Goal: Information Seeking & Learning: Find specific fact

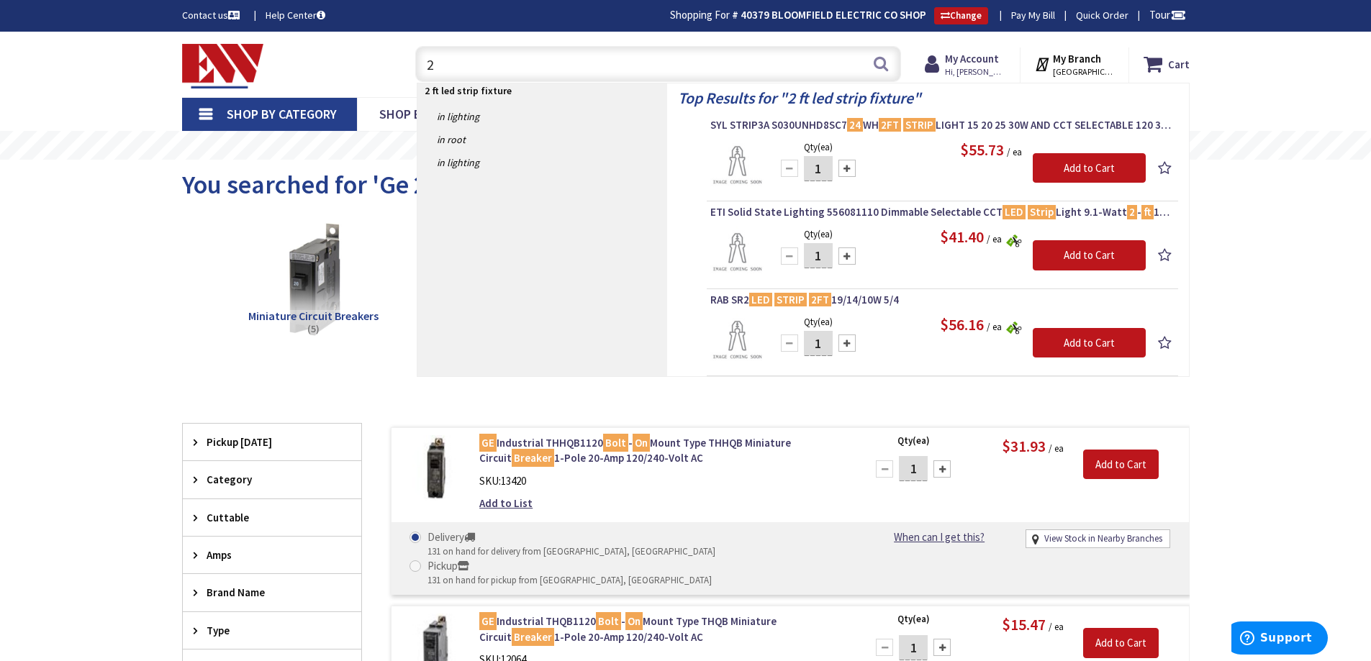
type input "2"
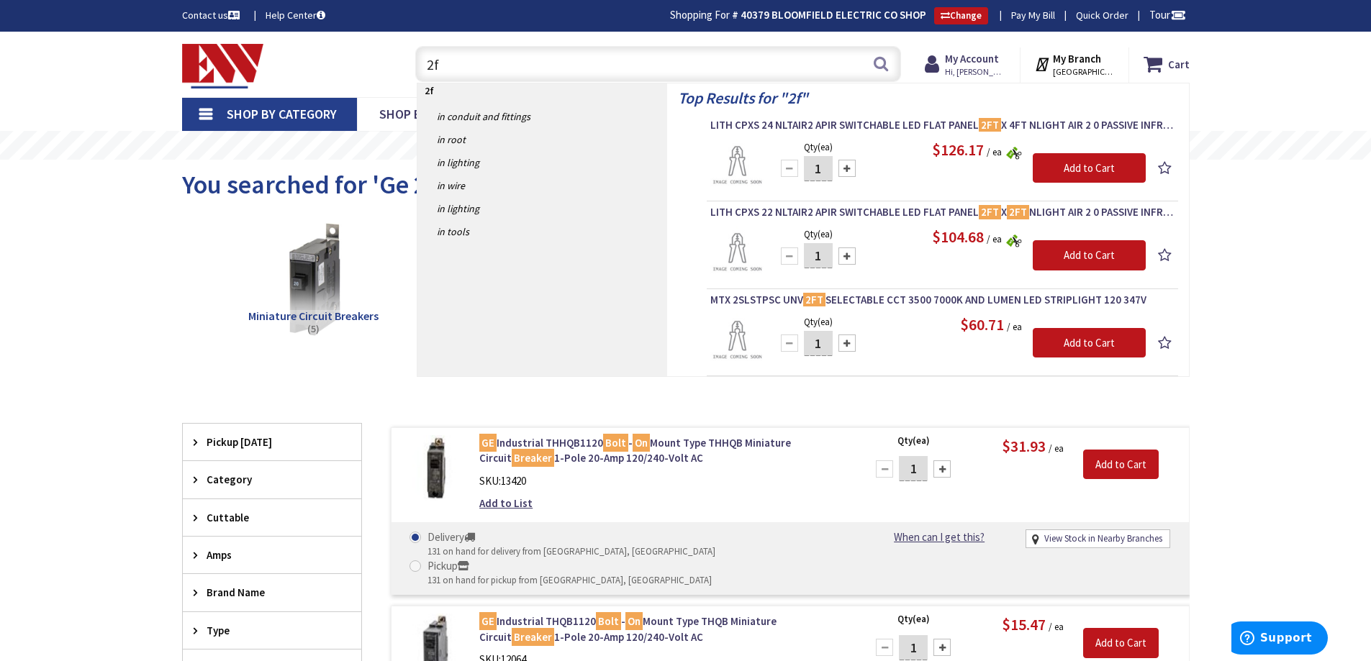
type input "2"
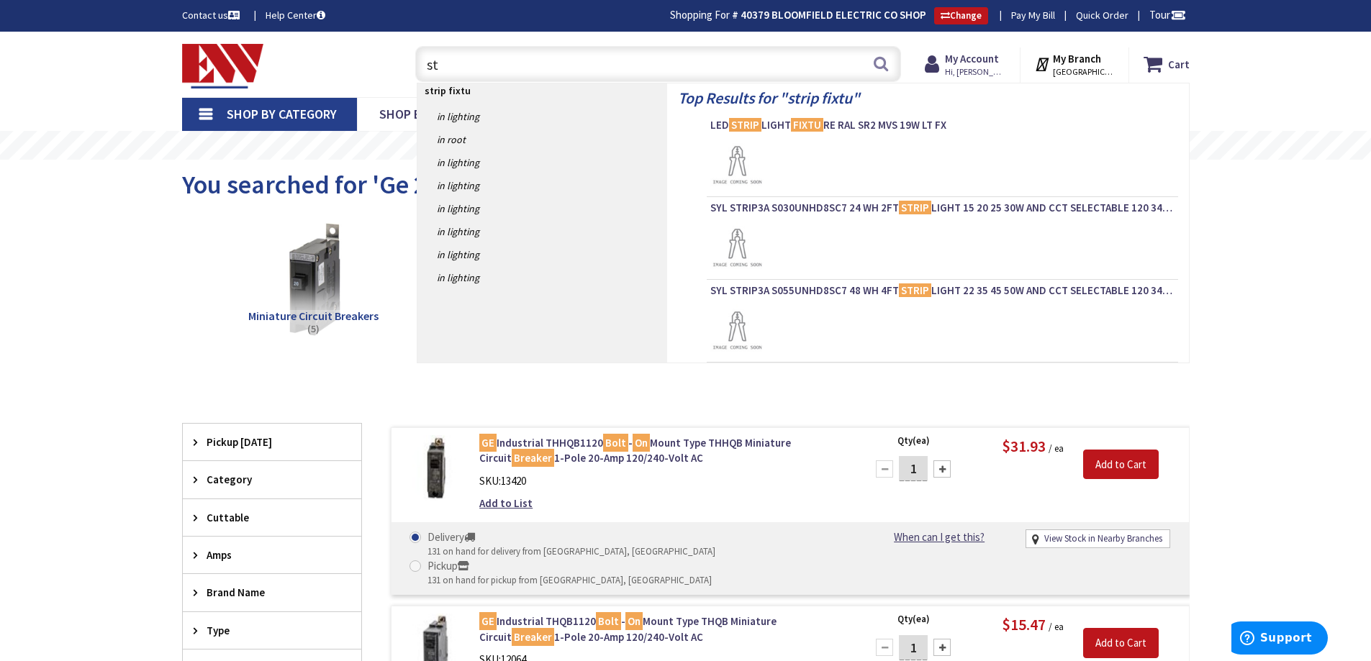
type input "s"
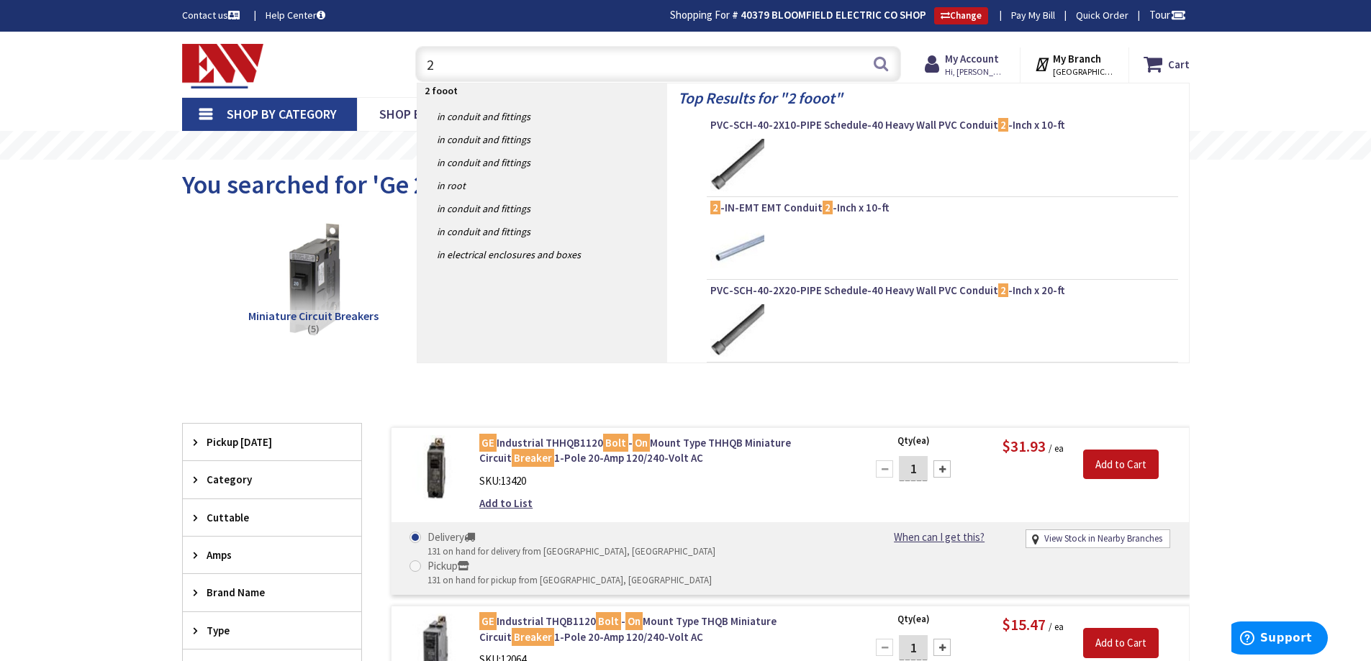
type input "2"
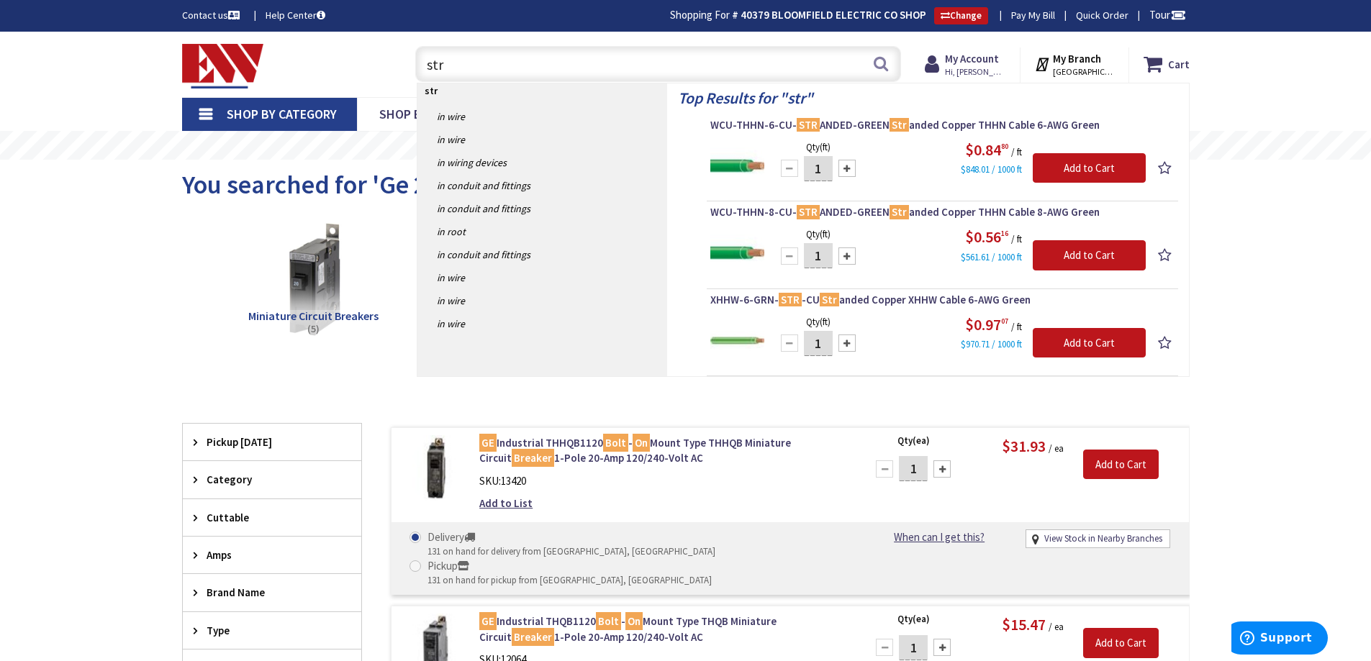
drag, startPoint x: 487, startPoint y: 59, endPoint x: 346, endPoint y: 57, distance: 141.0
click at [346, 57] on div "Toggle Nav str str Search Cart My Cart Close You have no items in your shopping…" at bounding box center [685, 64] width 1029 height 48
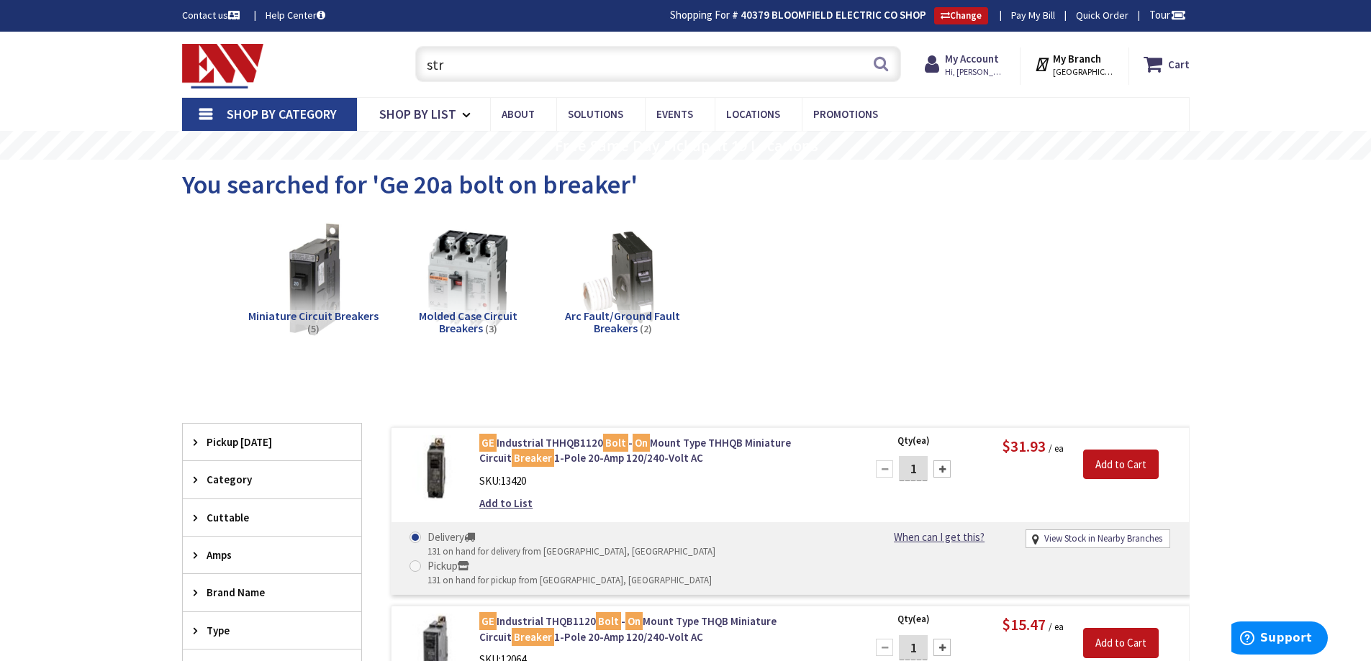
type input "str"
click at [260, 117] on span "Shop By Category" at bounding box center [282, 114] width 110 height 17
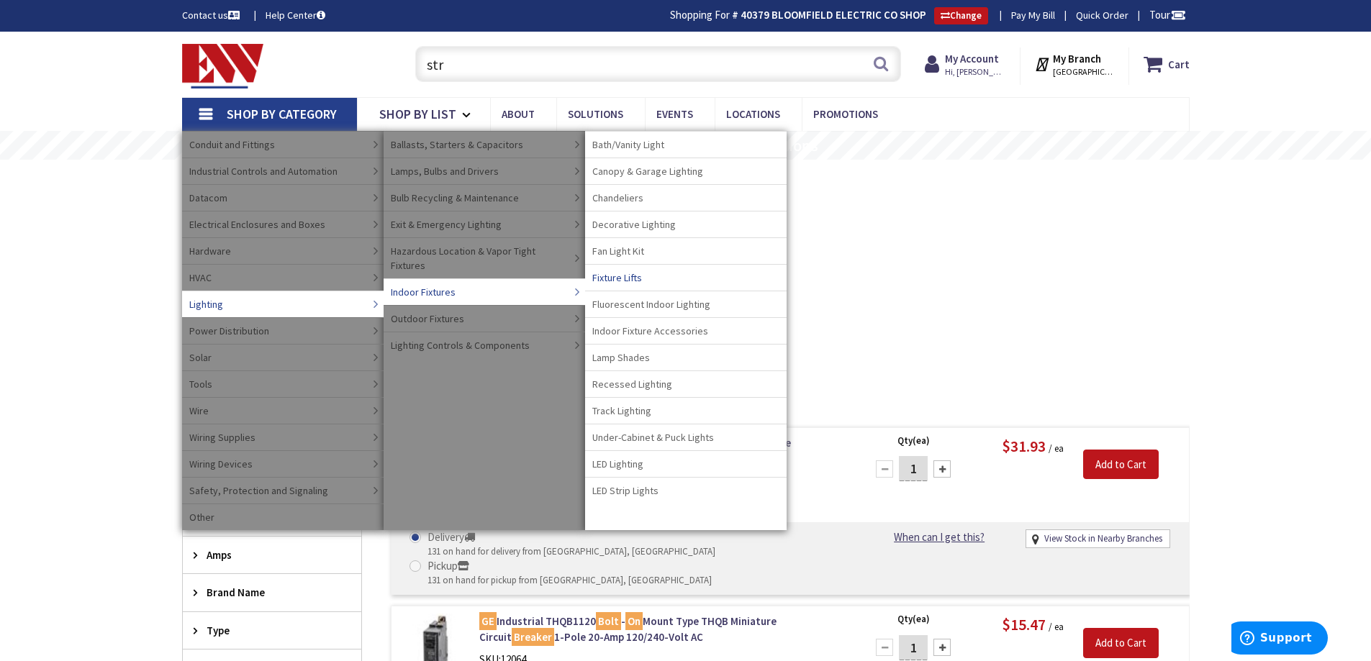
click at [649, 489] on span "LED Strip Lights" at bounding box center [625, 490] width 66 height 14
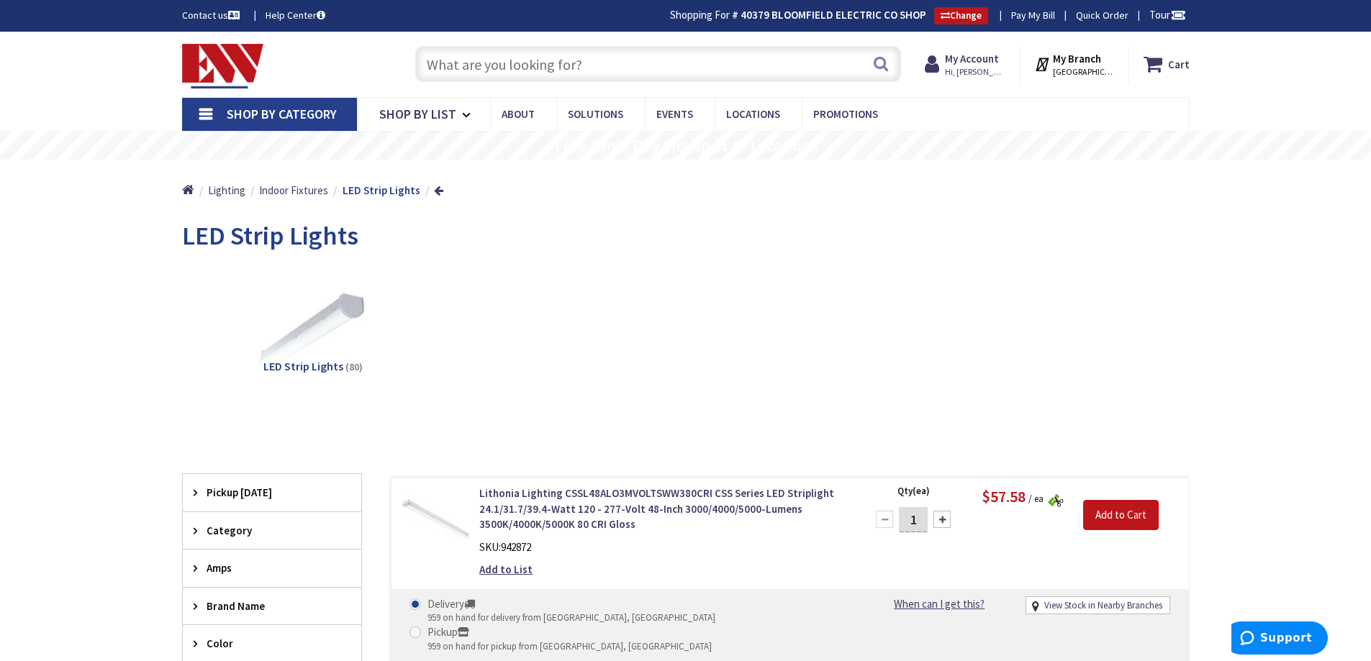
click at [635, 65] on input "text" at bounding box center [658, 64] width 486 height 36
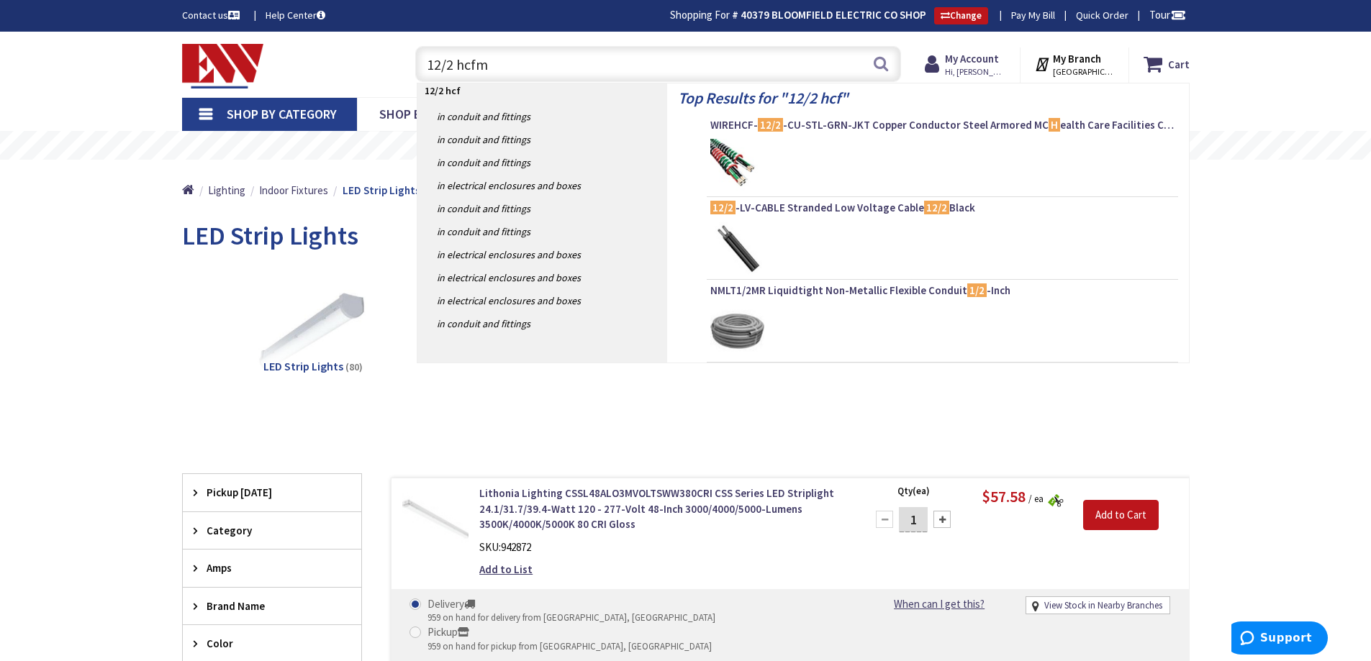
type input "12/2 hcfmc"
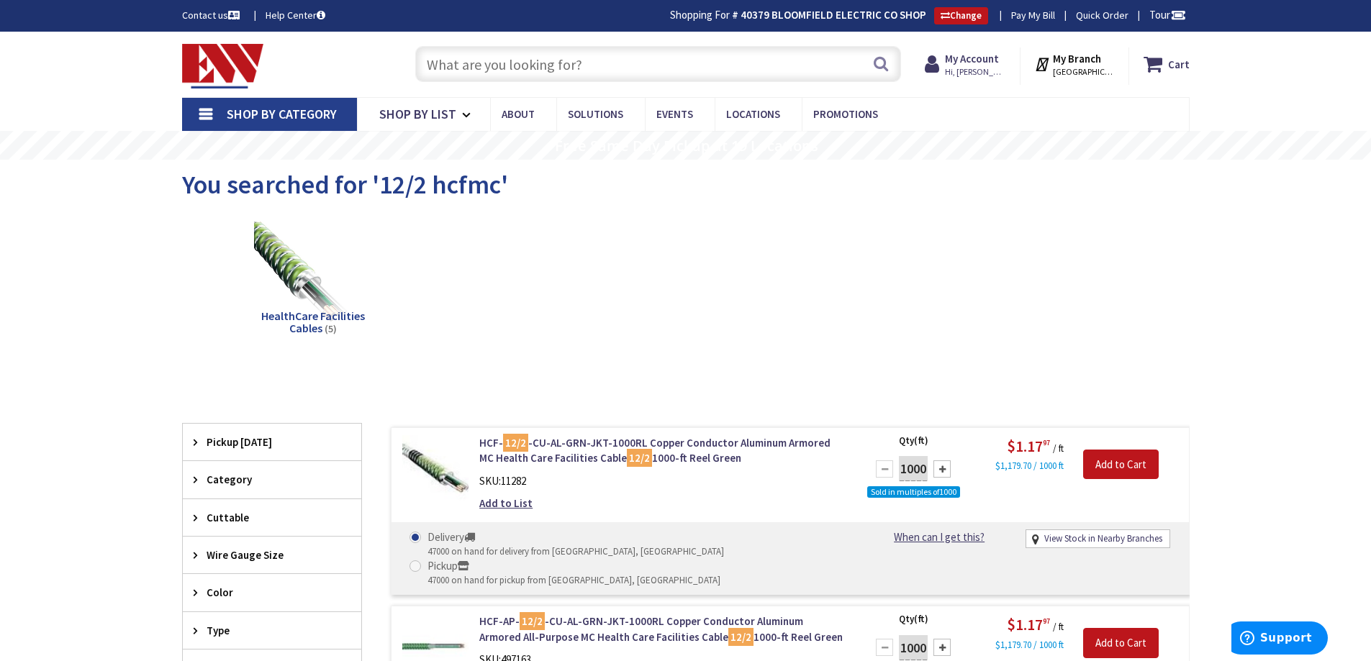
click at [615, 61] on input "text" at bounding box center [658, 64] width 486 height 36
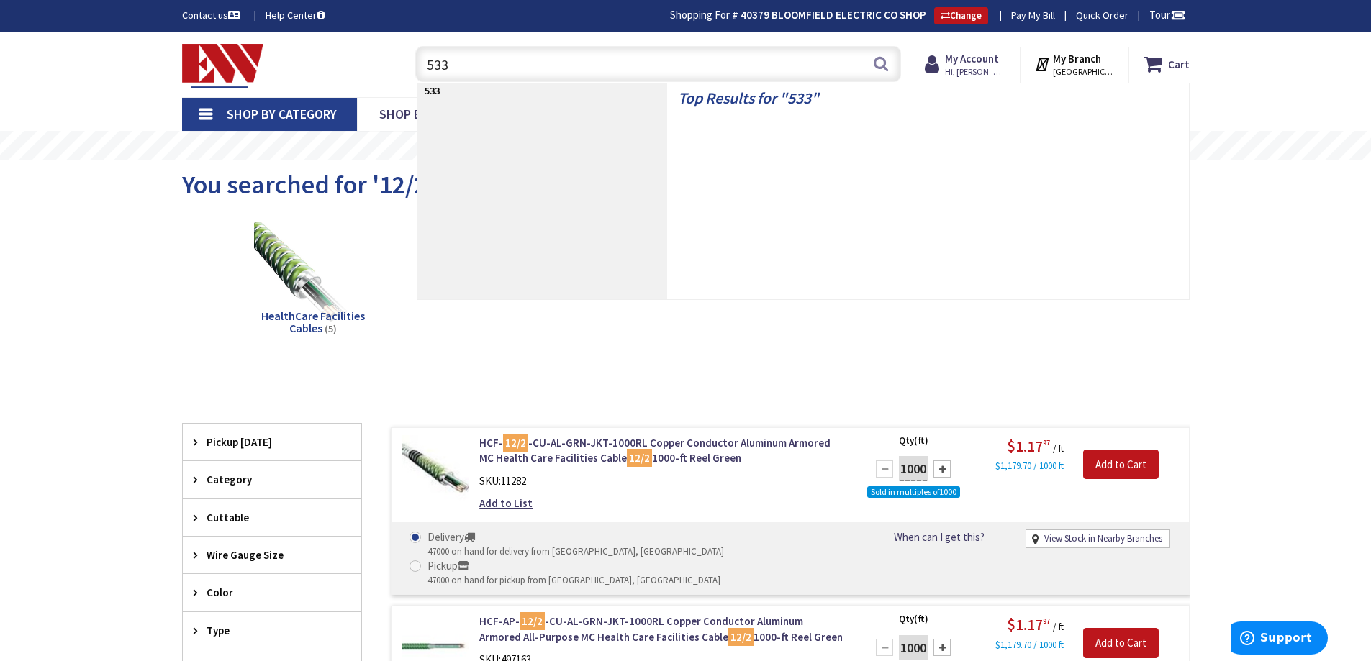
type input "5332"
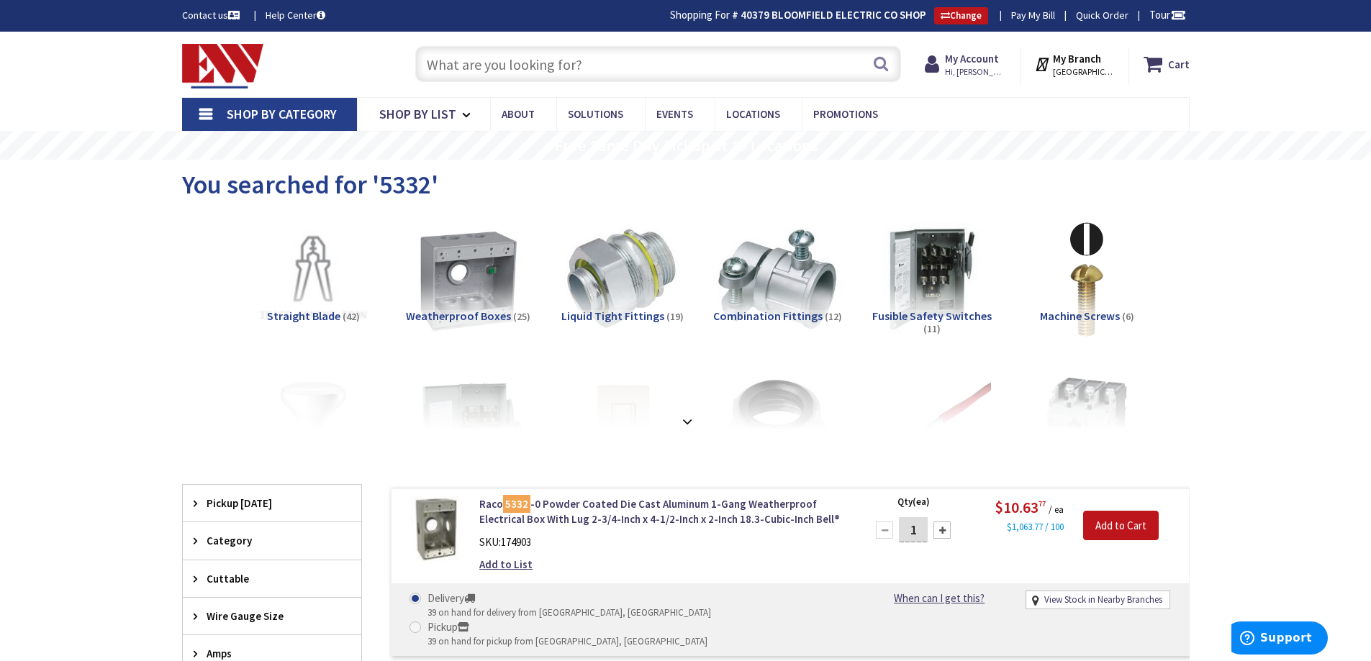
click at [610, 62] on input "text" at bounding box center [658, 64] width 486 height 36
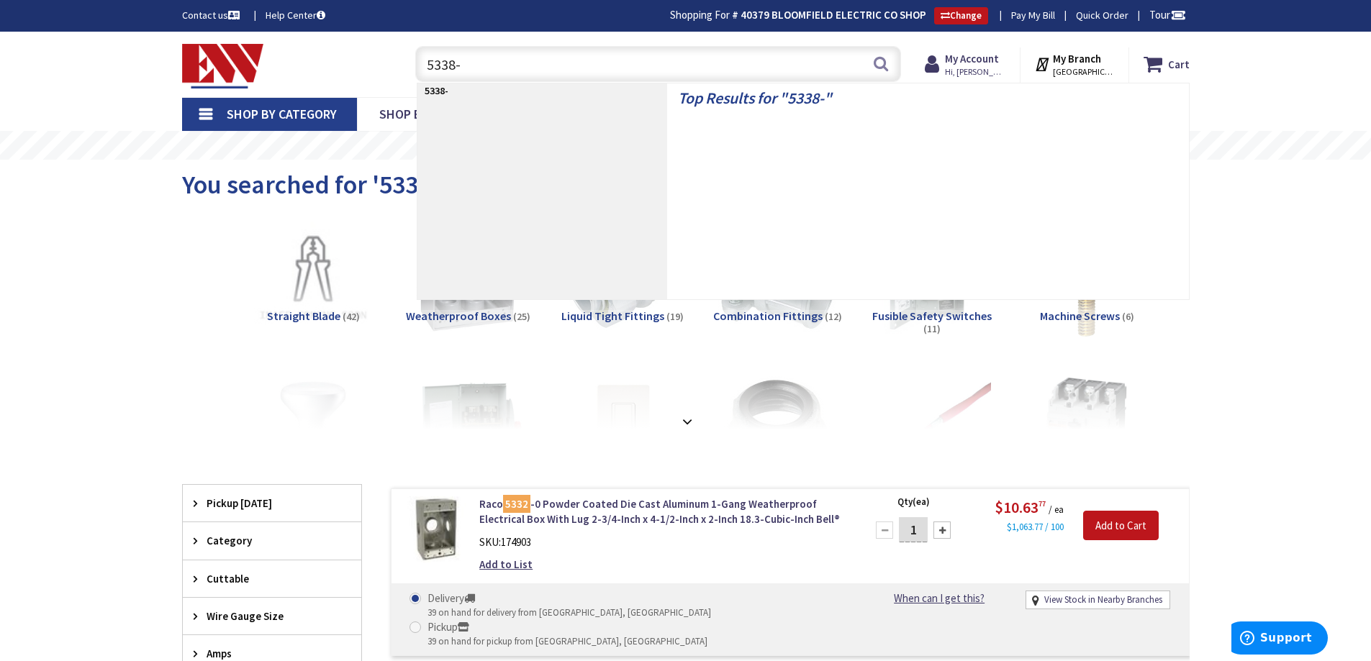
type input "5338-0"
